Goal: Check status: Check status

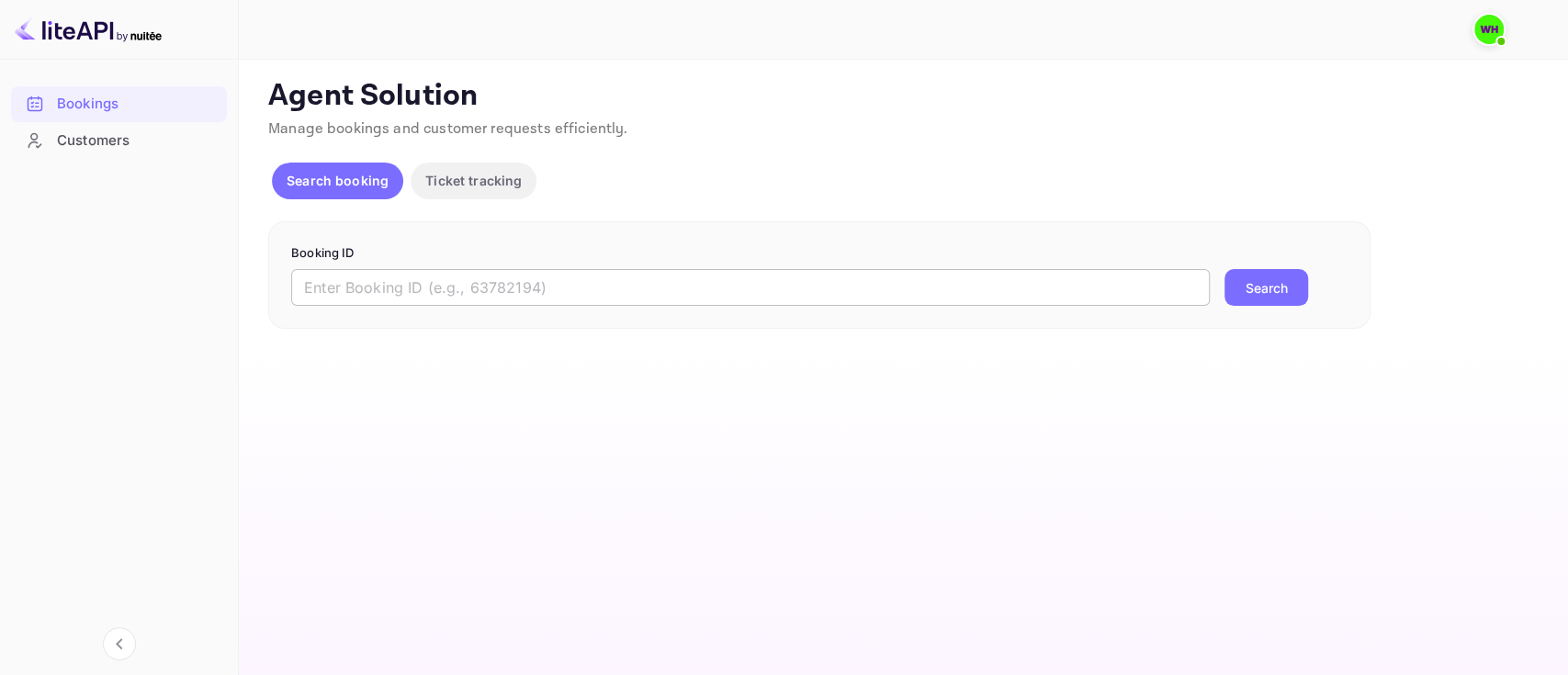
click at [556, 301] on input "text" at bounding box center [750, 287] width 919 height 37
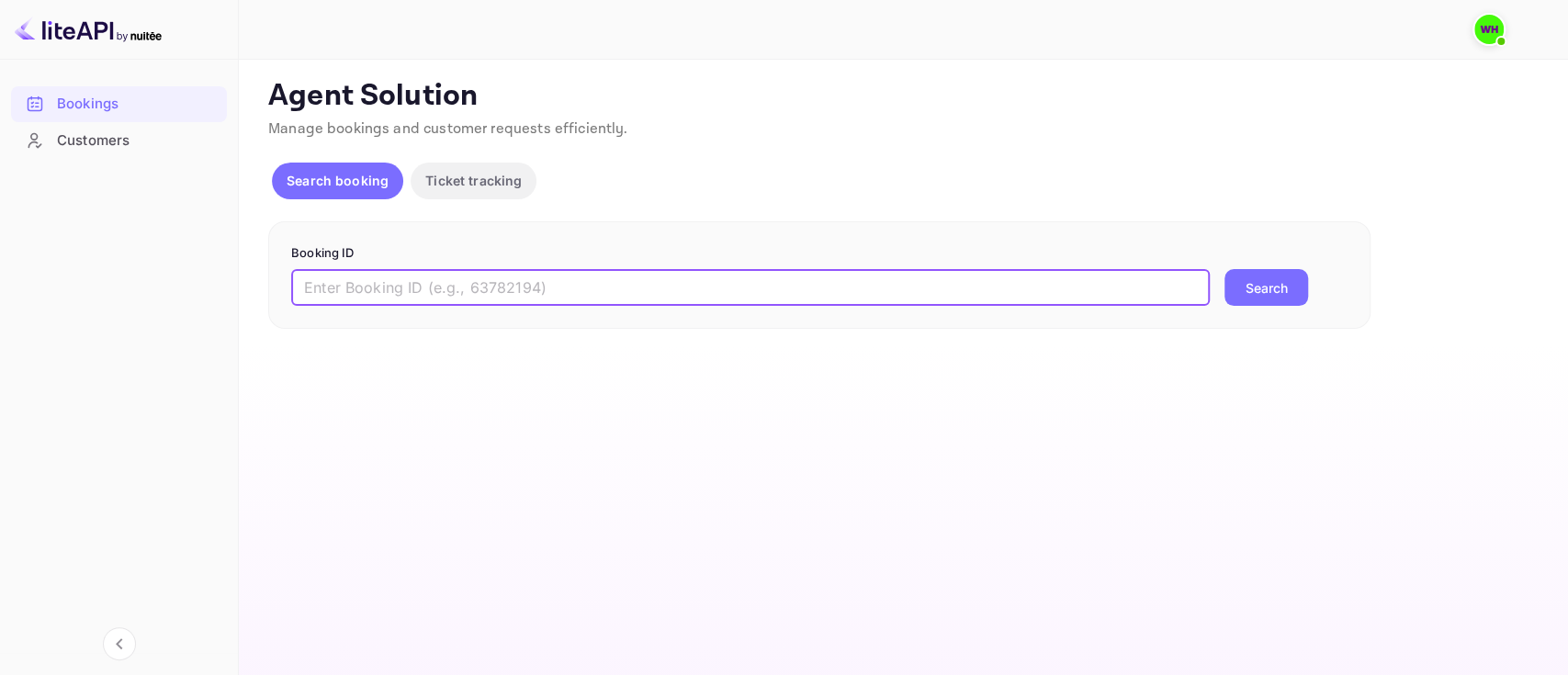
paste input "9246457"
type input "9246457"
click at [1225, 270] on button "Search" at bounding box center [1267, 287] width 83 height 37
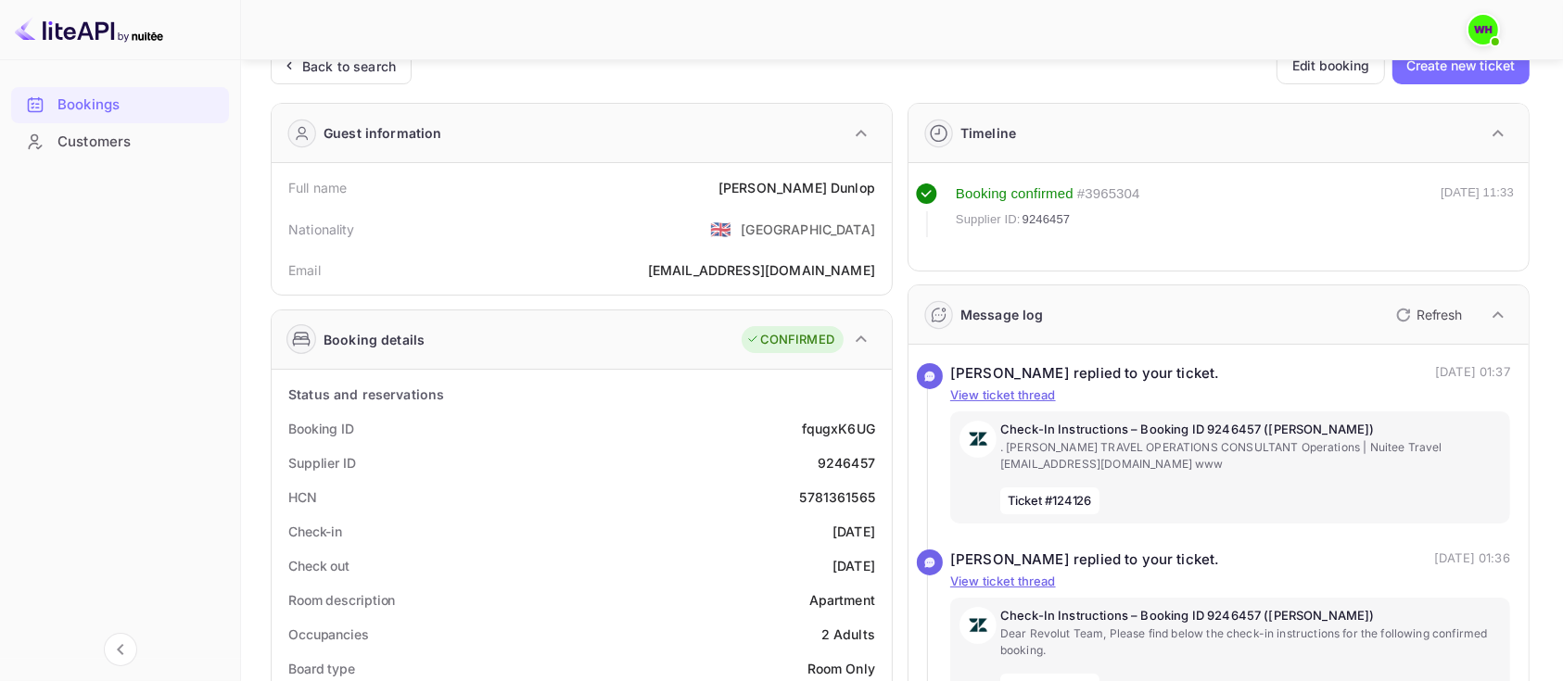
scroll to position [31, 0]
click at [1421, 313] on p "Refresh" at bounding box center [1438, 315] width 45 height 19
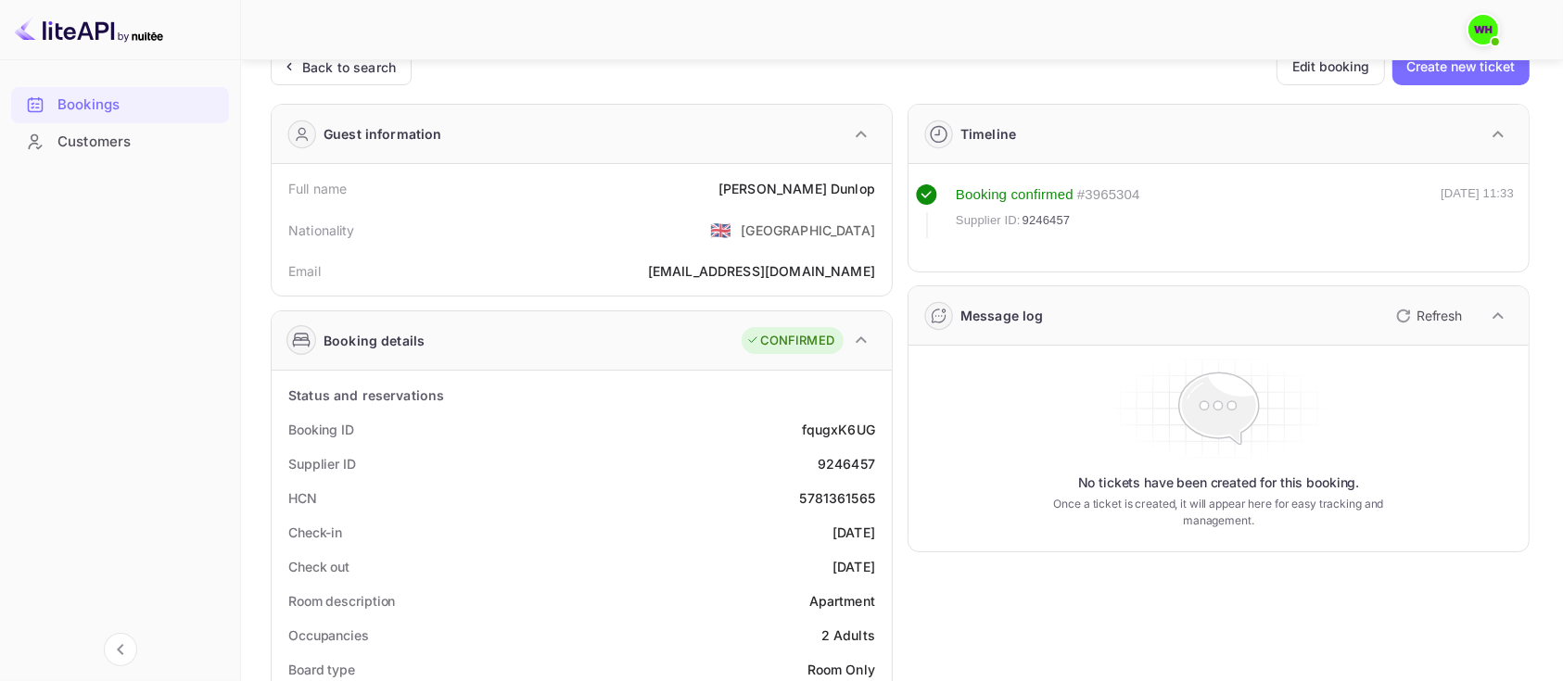
click at [1406, 315] on icon "button" at bounding box center [1403, 316] width 22 height 22
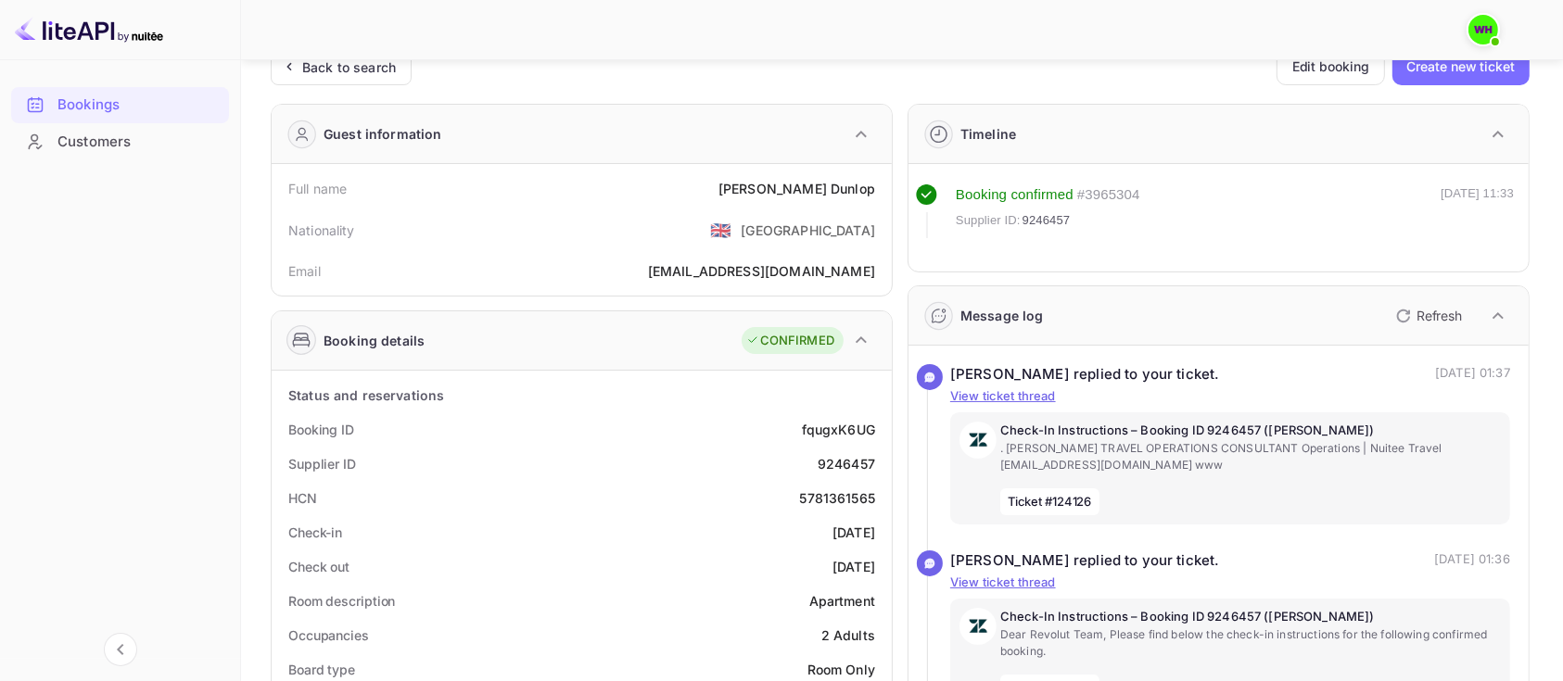
click at [1406, 315] on icon "button" at bounding box center [1403, 316] width 22 height 22
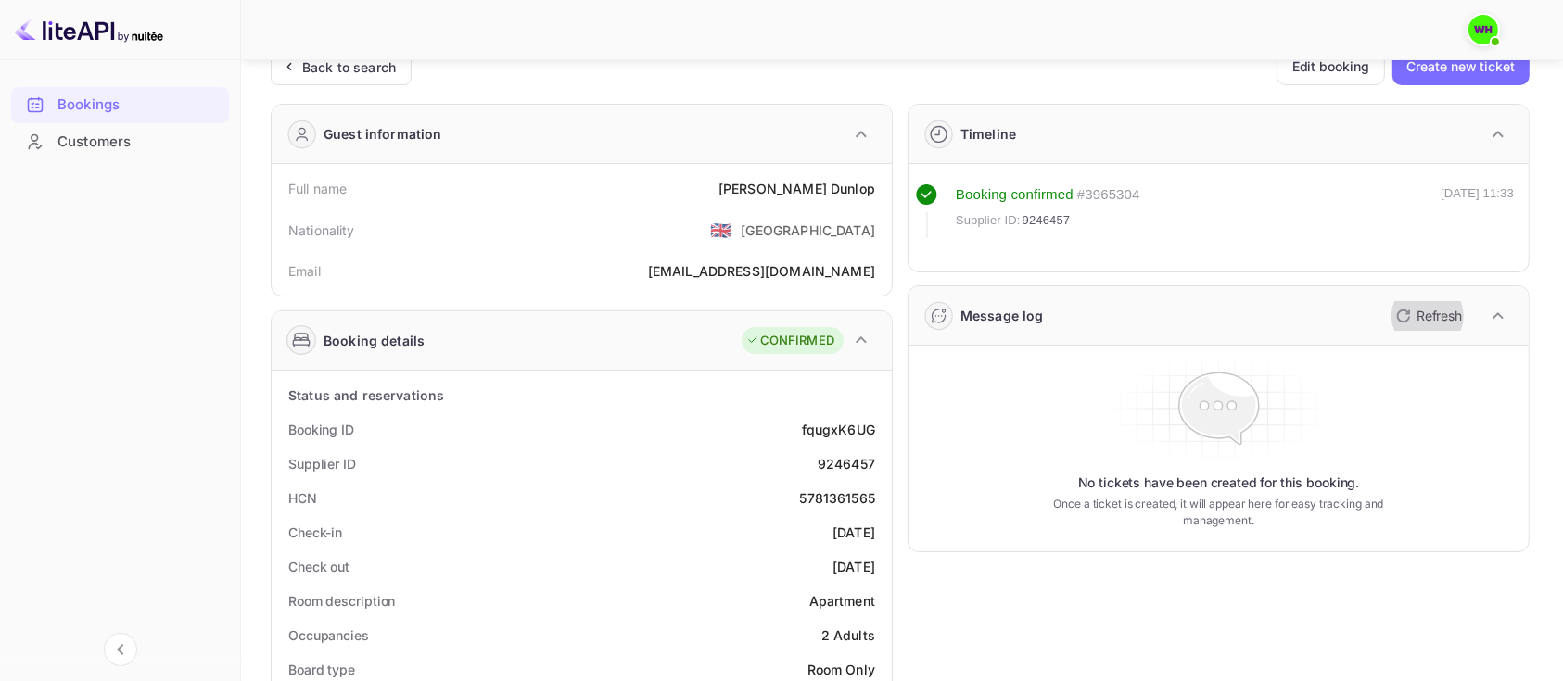
click at [1406, 315] on icon "button" at bounding box center [1403, 316] width 22 height 22
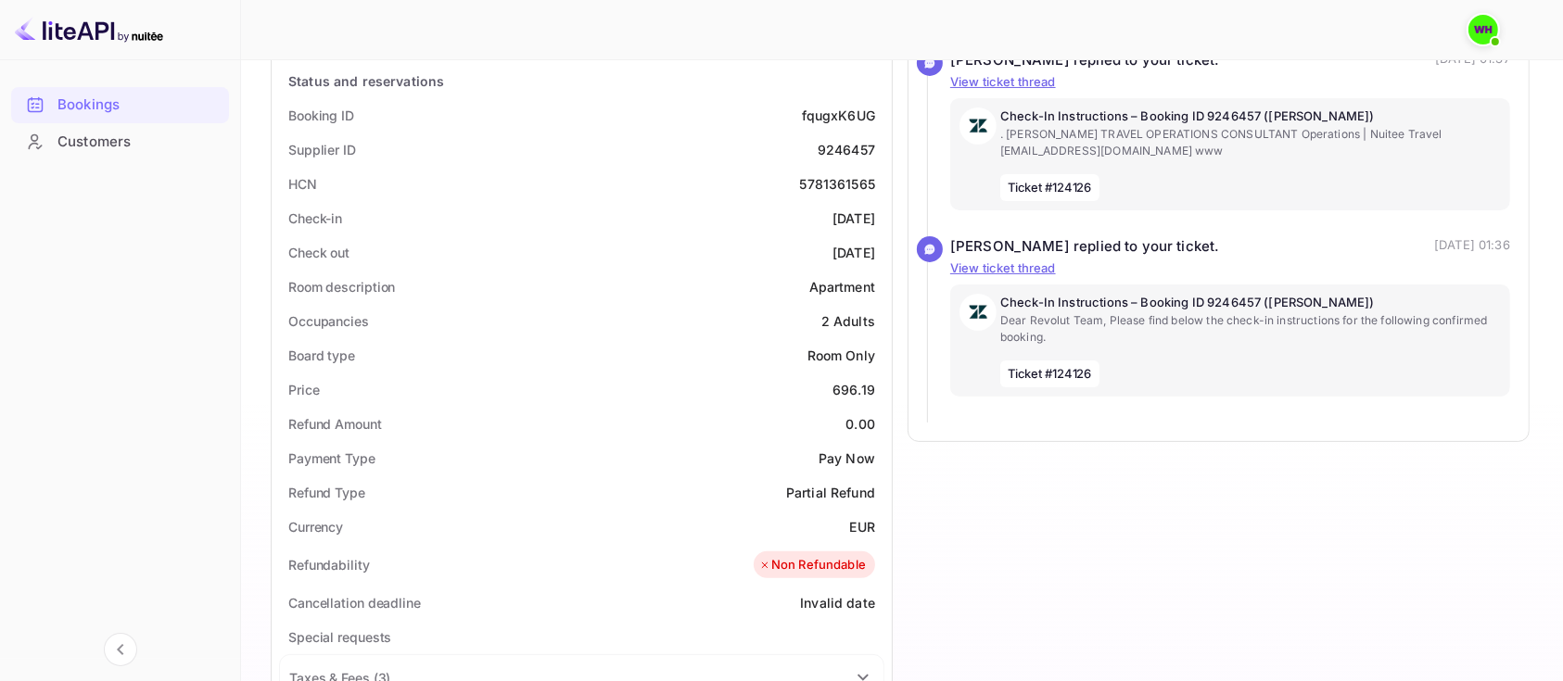
scroll to position [0, 0]
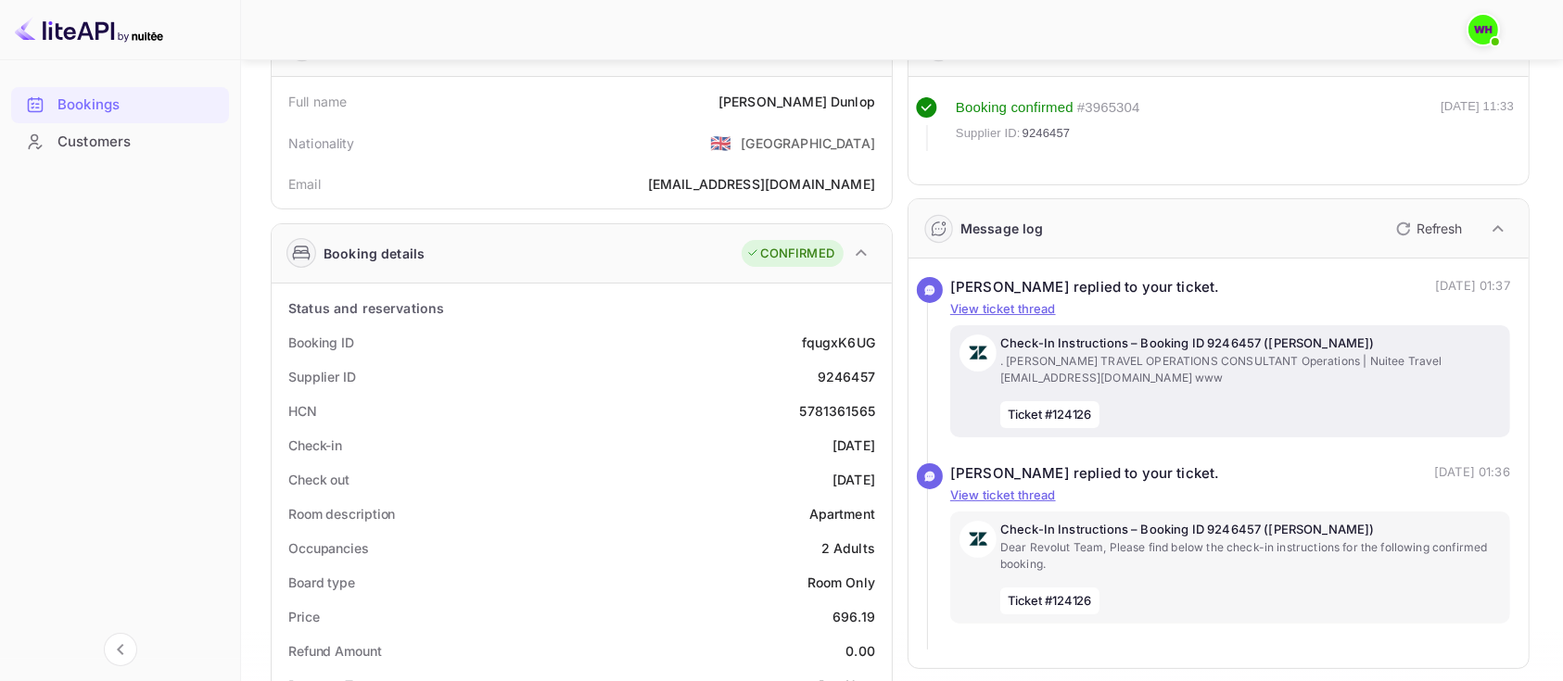
scroll to position [119, 0]
click at [1000, 493] on p "View ticket thread" at bounding box center [1230, 495] width 560 height 19
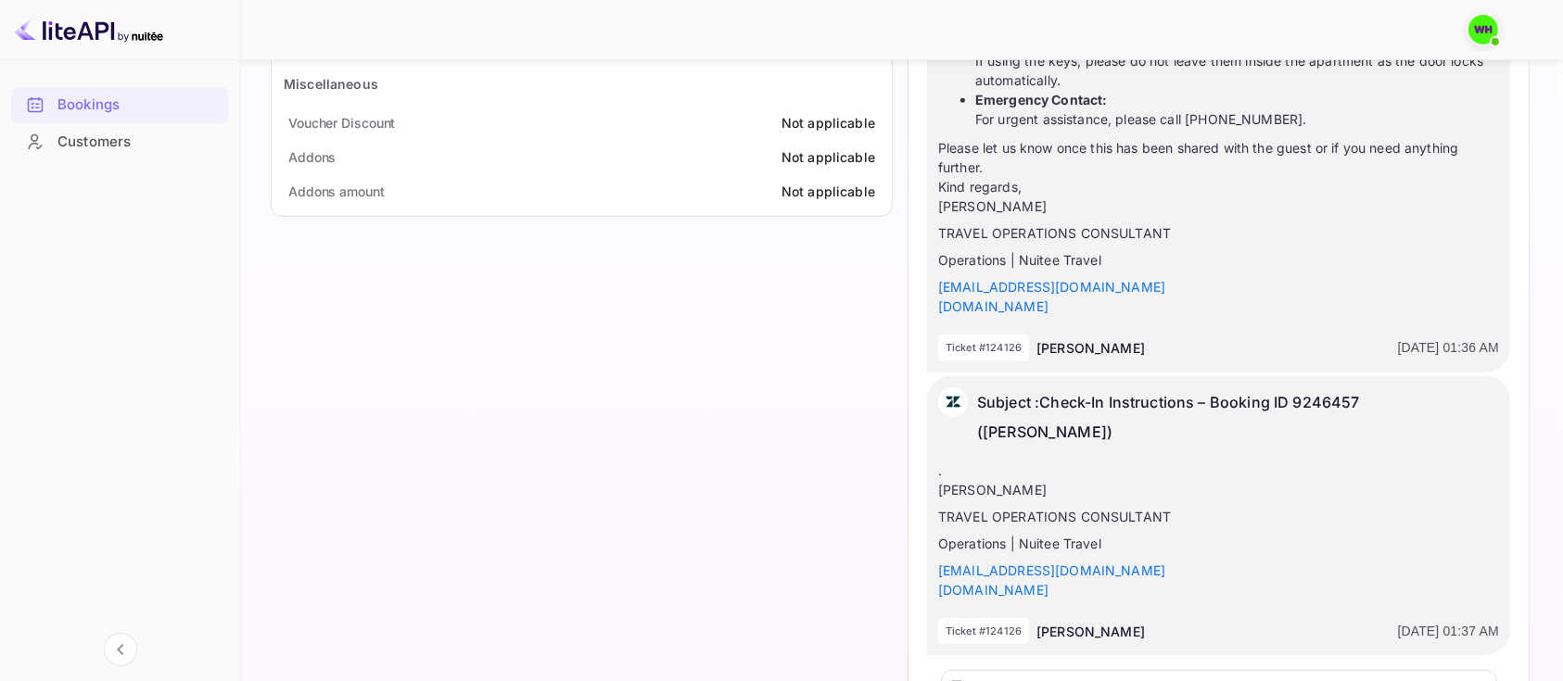
scroll to position [1304, 0]
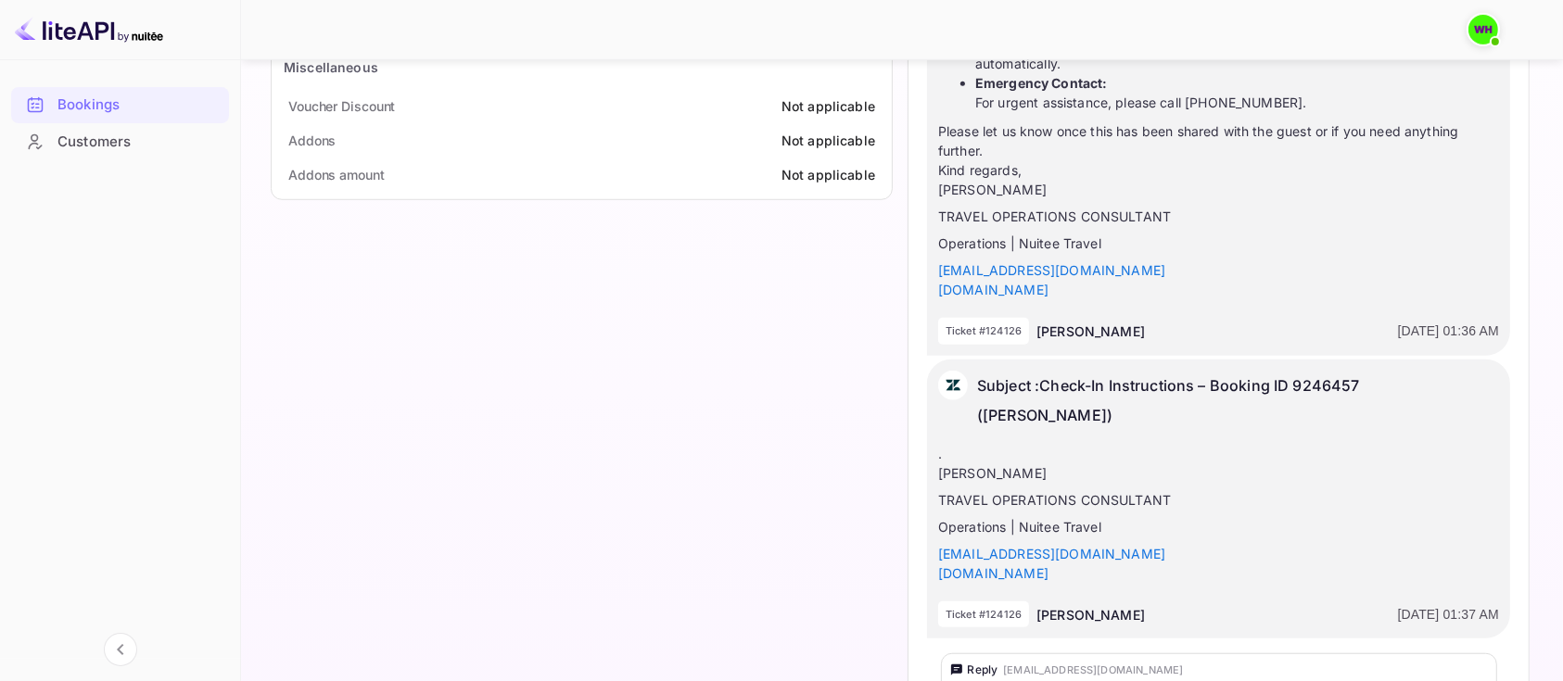
click at [1001, 324] on p "Ticket #124126" at bounding box center [984, 332] width 76 height 16
copy p "124126"
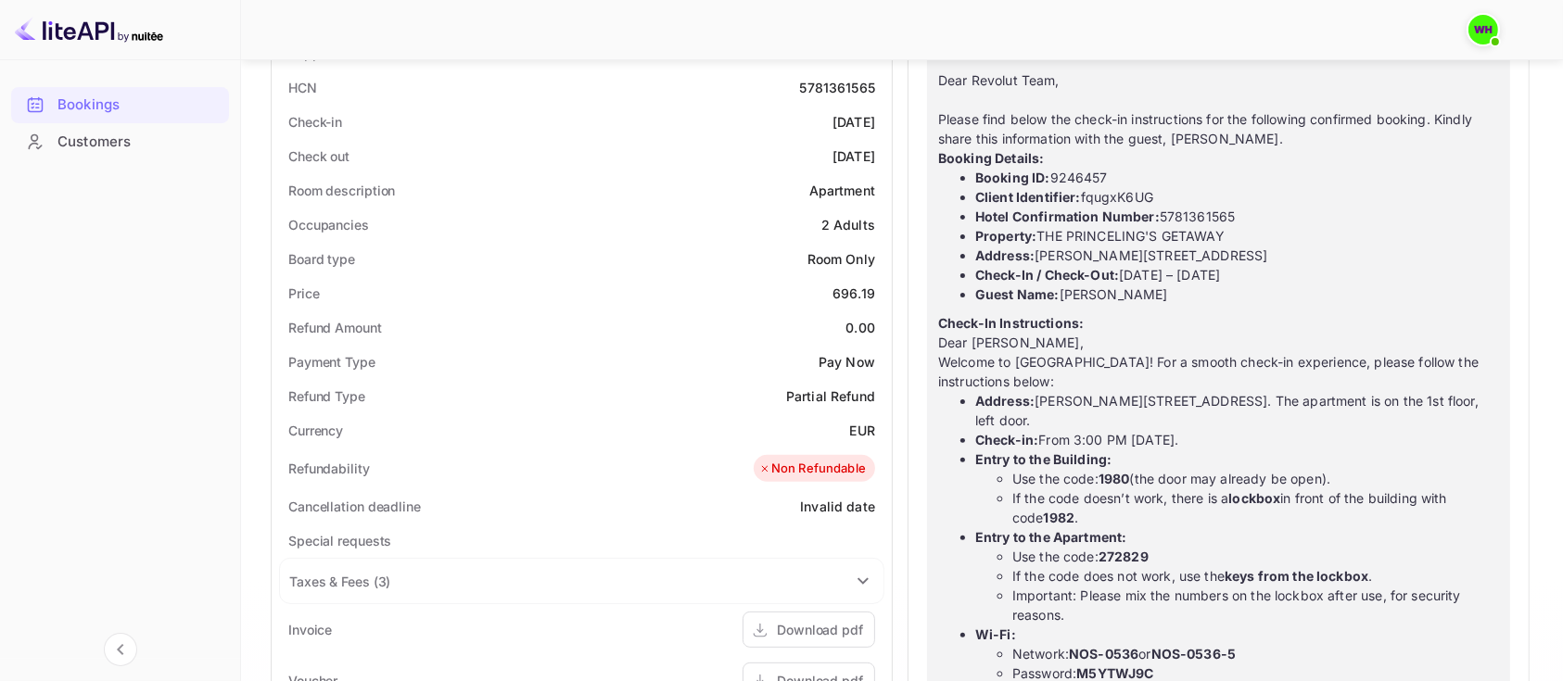
scroll to position [0, 0]
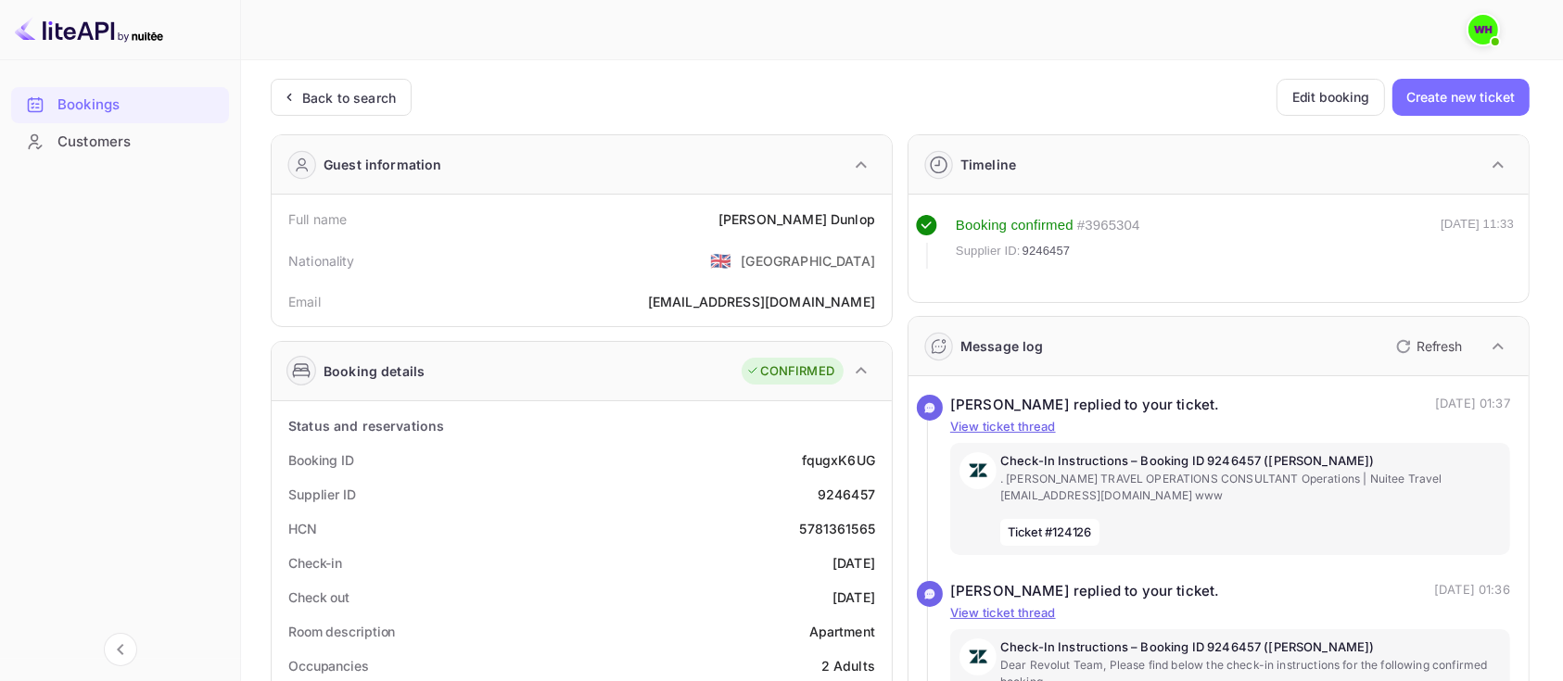
click at [768, 100] on div "Back to search Edit booking Create new ticket" at bounding box center [900, 97] width 1259 height 37
